Goal: Information Seeking & Learning: Learn about a topic

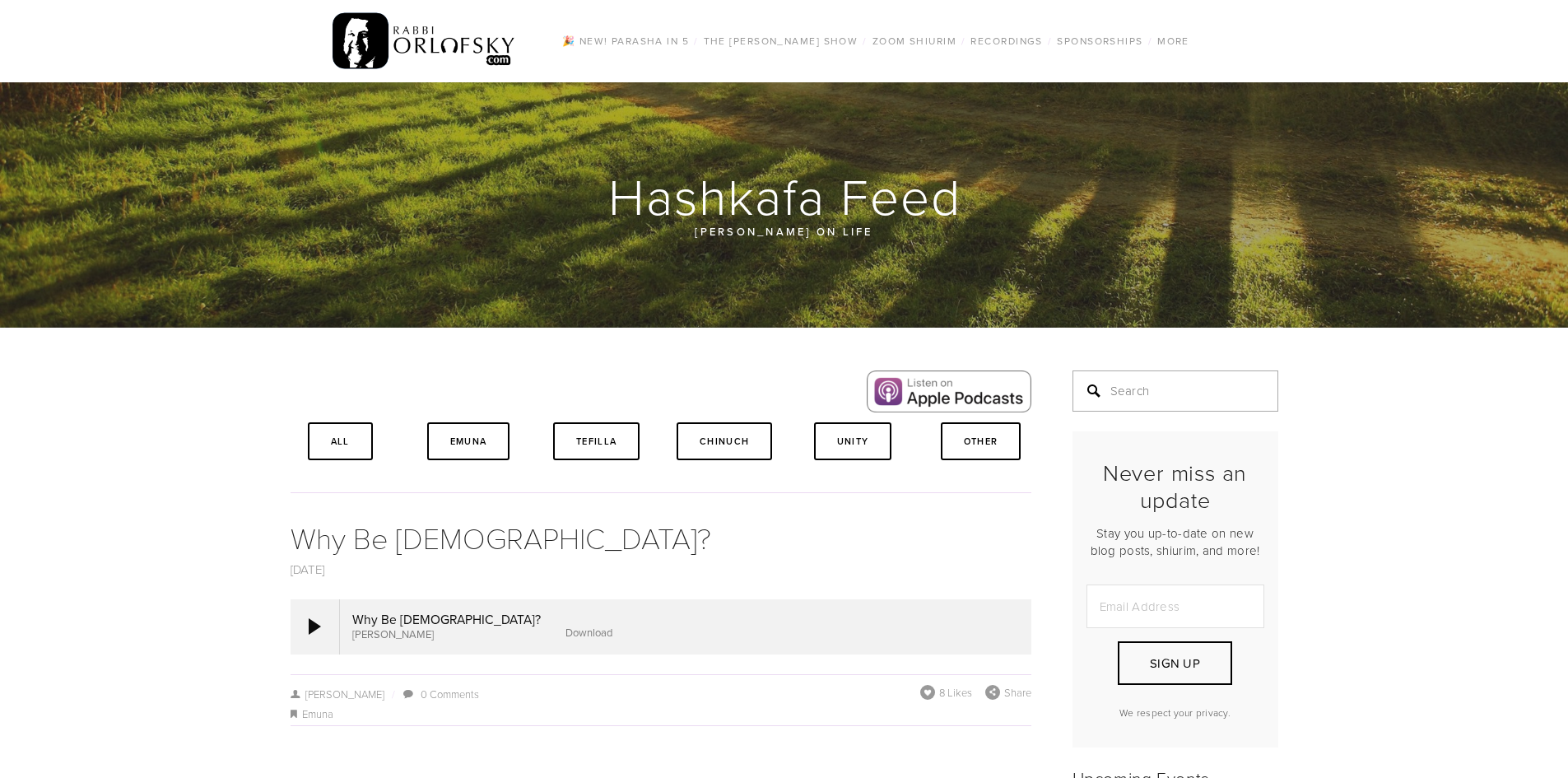
click at [1179, 395] on input "Search" at bounding box center [1175, 391] width 206 height 41
type input "why be [DEMOGRAPHIC_DATA]"
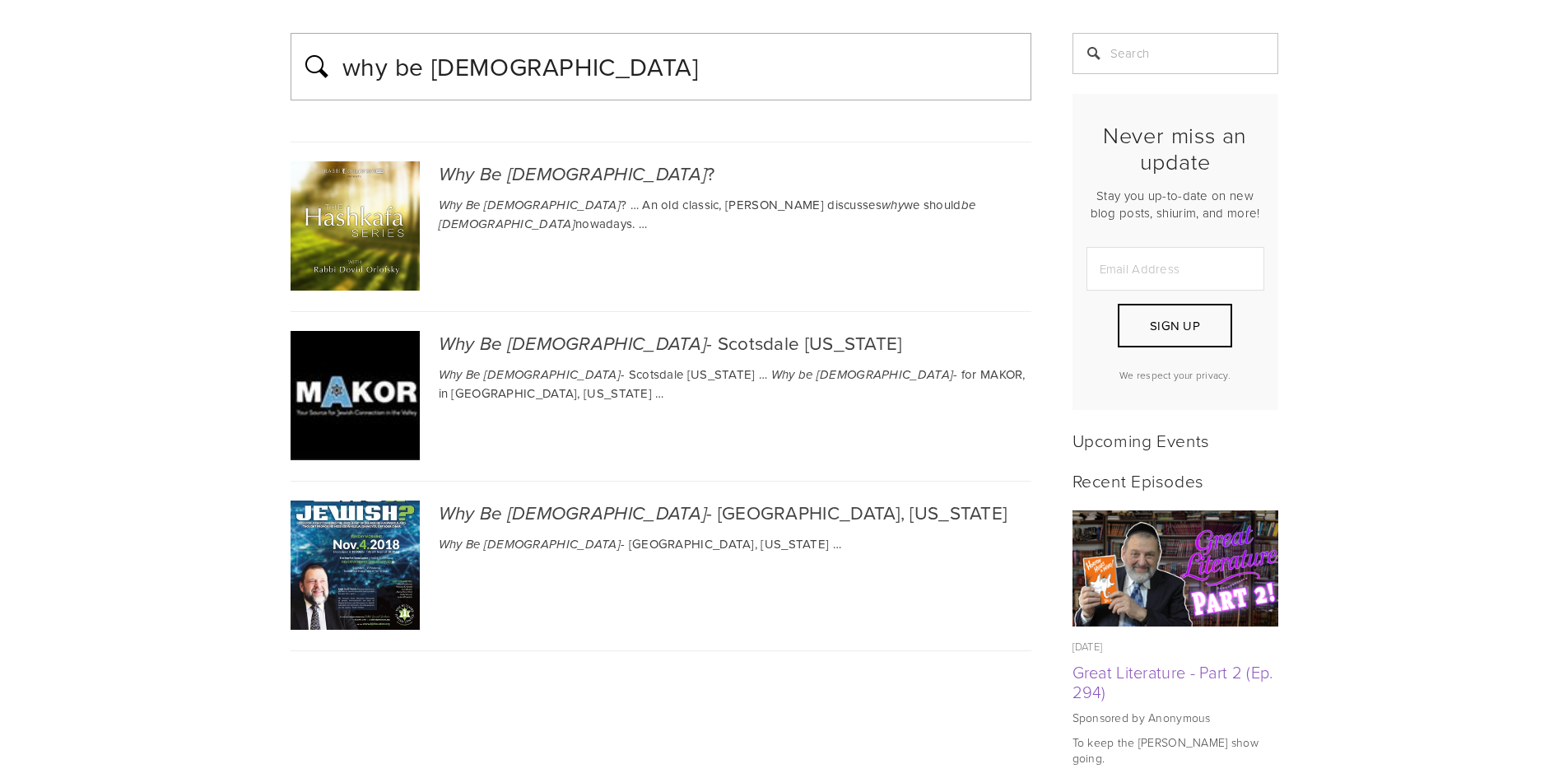
scroll to position [271, 0]
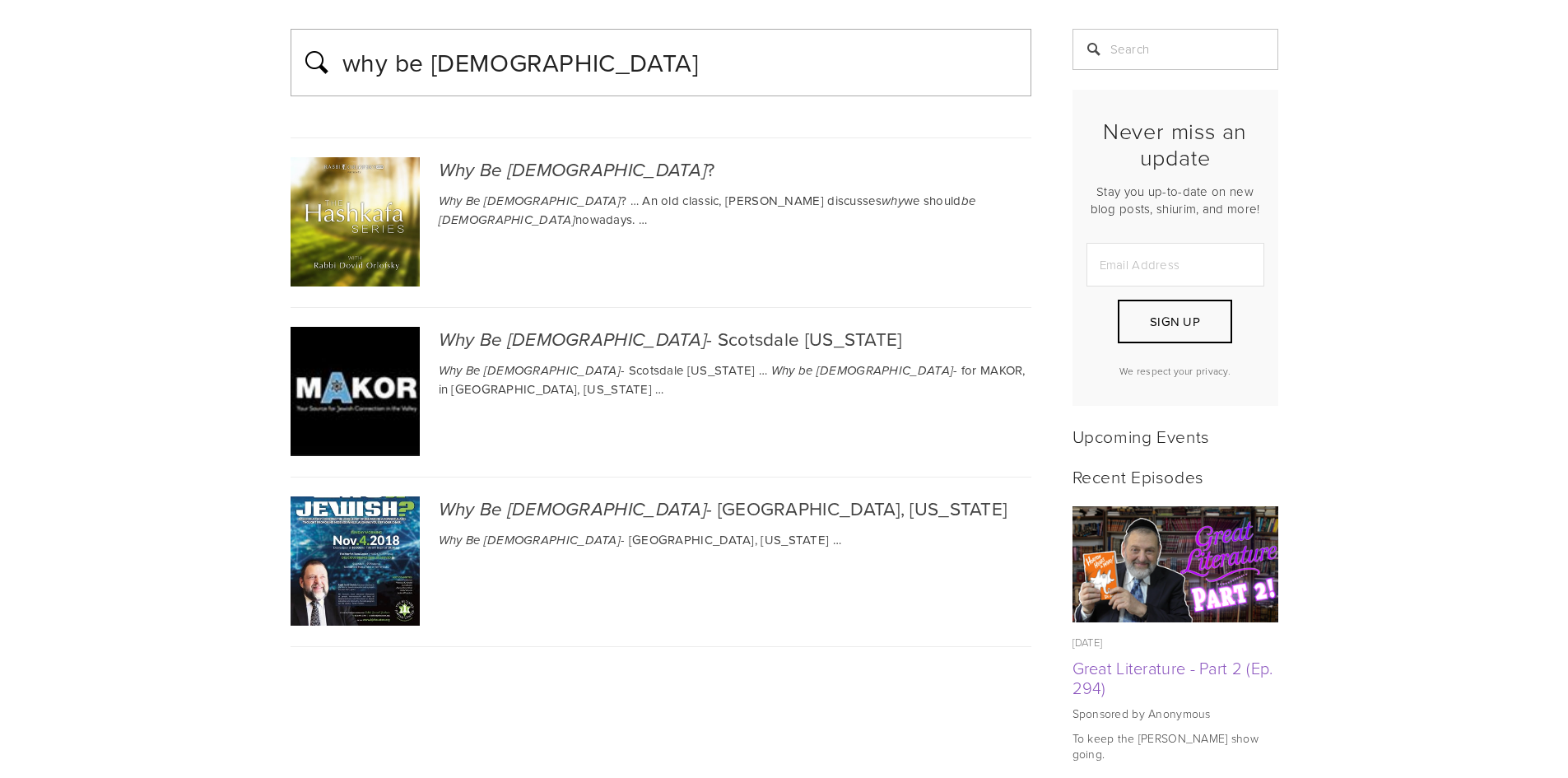
click at [357, 198] on img at bounding box center [354, 222] width 130 height 130
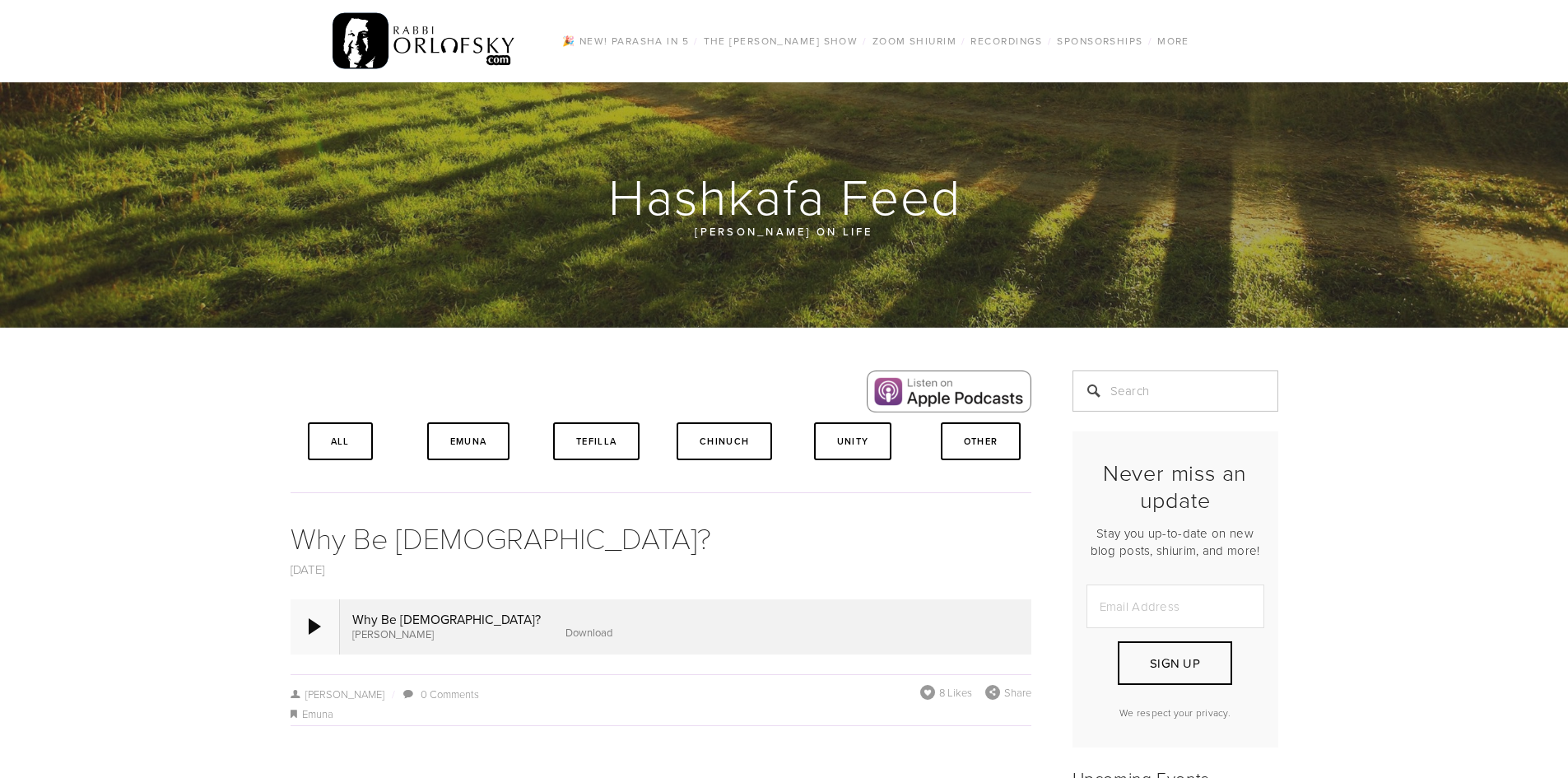
click at [312, 619] on div at bounding box center [314, 627] width 12 height 17
click at [309, 632] on div at bounding box center [314, 627] width 12 height 17
